Goal: Information Seeking & Learning: Learn about a topic

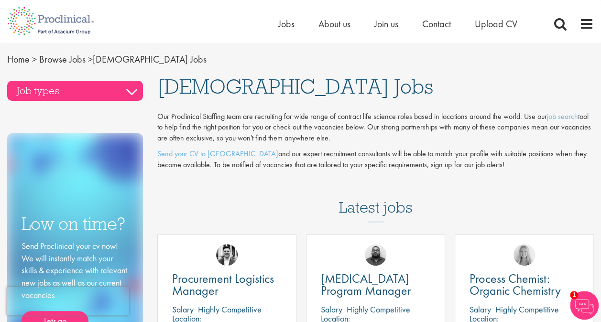
click at [98, 83] on h3 "Job types" at bounding box center [75, 91] width 136 height 20
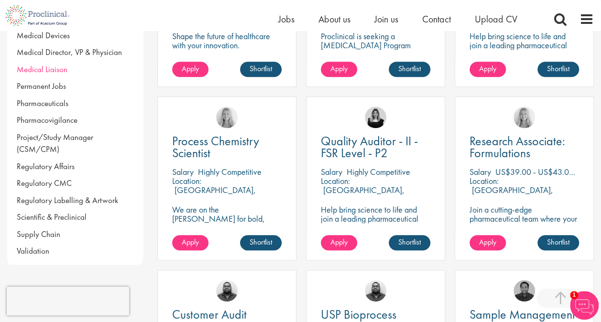
scroll to position [287, 0]
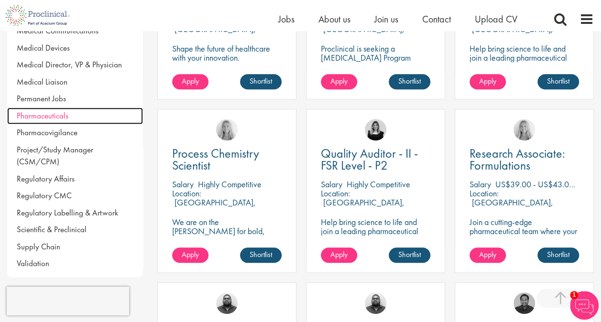
click at [55, 114] on span "Pharmaceuticals" at bounding box center [43, 115] width 52 height 11
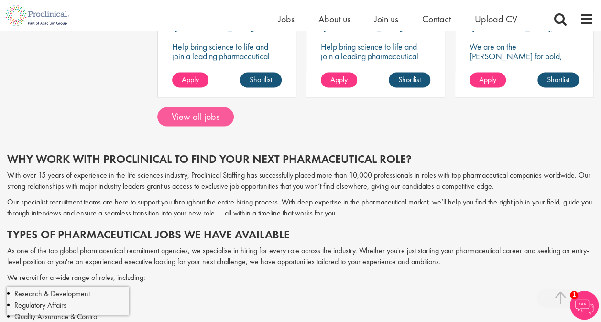
scroll to position [860, 0]
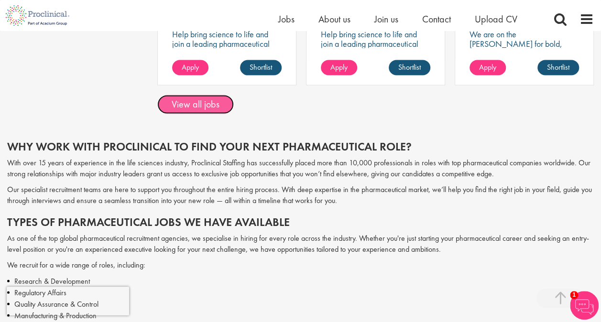
click at [219, 98] on link "View all jobs" at bounding box center [195, 104] width 76 height 19
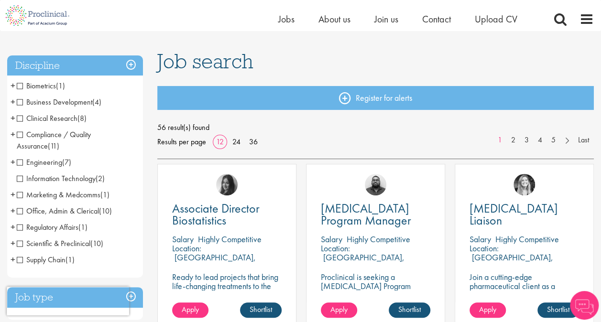
scroll to position [48, 0]
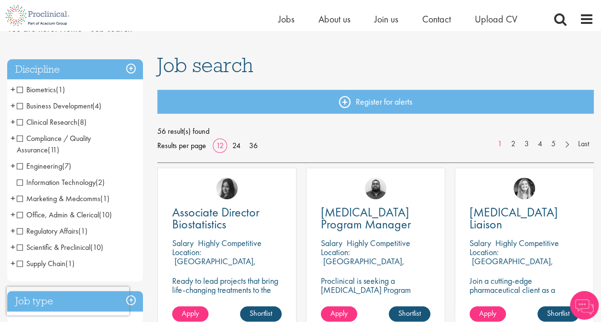
click at [94, 111] on li "Business Development (4) - + Licensing (1) Sales (3)" at bounding box center [75, 106] width 136 height 16
click at [20, 106] on span "Business Development" at bounding box center [55, 106] width 76 height 10
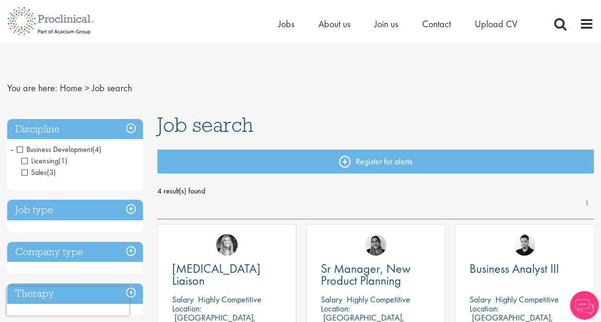
click at [54, 164] on span "Licensing" at bounding box center [40, 161] width 37 height 10
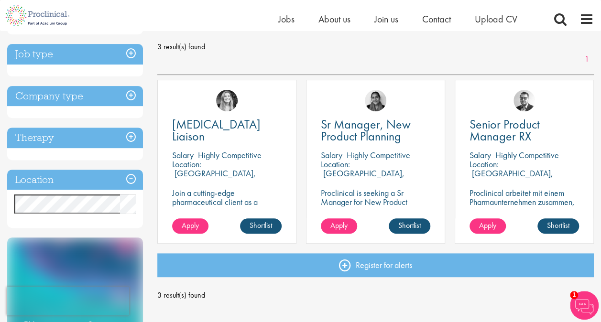
scroll to position [48, 0]
